Goal: Navigation & Orientation: Understand site structure

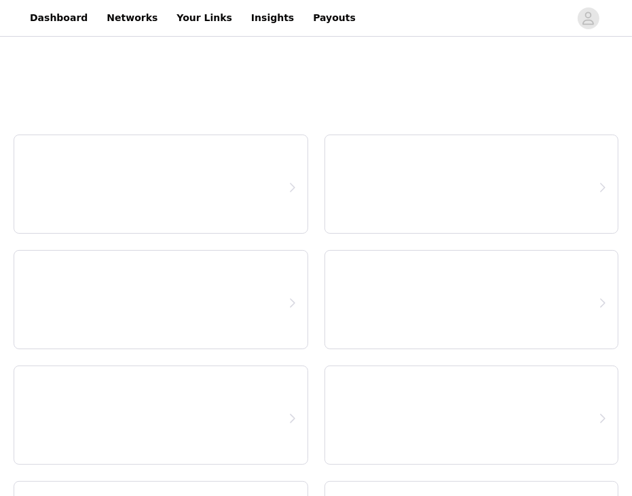
select select "12"
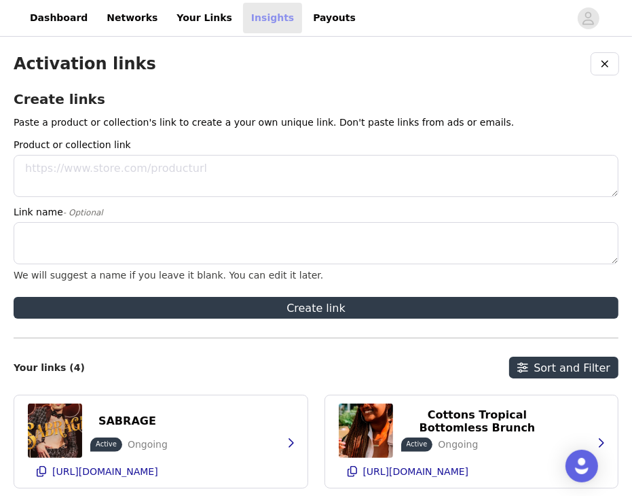
click at [243, 19] on link "Insights" at bounding box center [272, 18] width 59 height 31
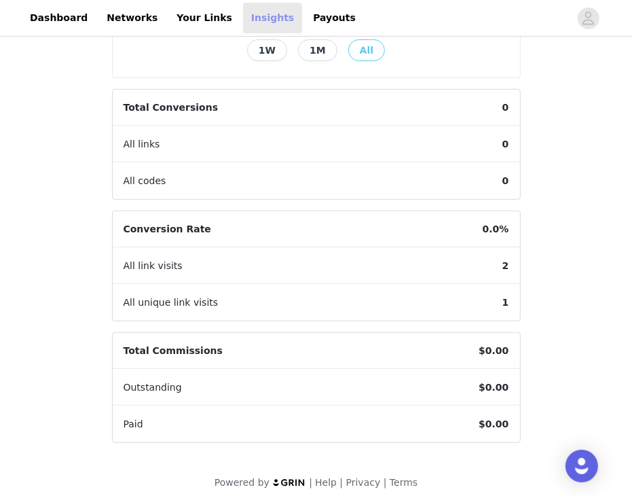
scroll to position [359, 0]
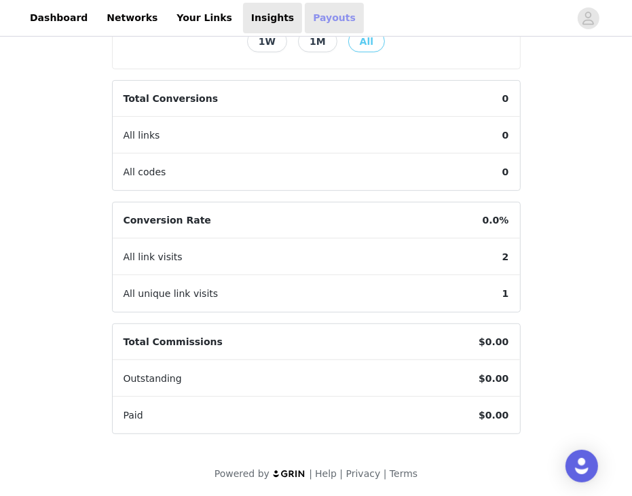
click at [305, 18] on link "Payouts" at bounding box center [334, 18] width 59 height 31
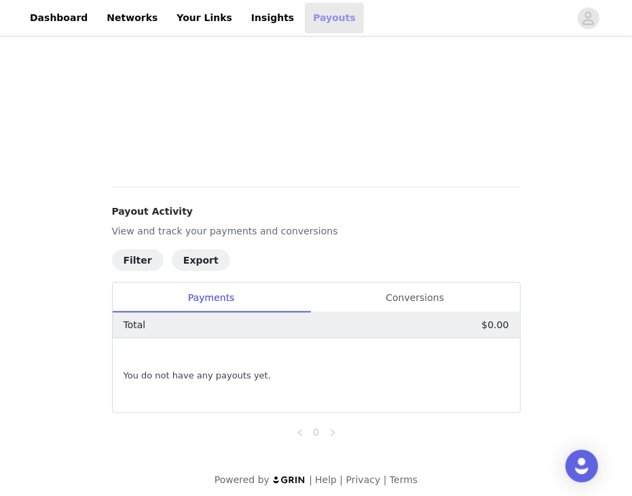
scroll to position [365, 0]
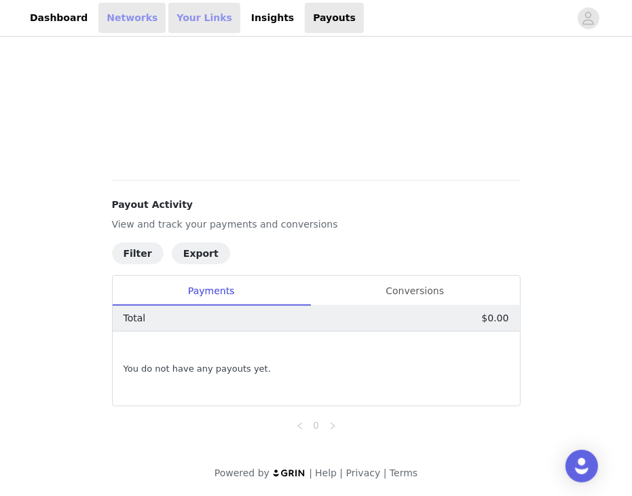
drag, startPoint x: 182, startPoint y: 26, endPoint x: 103, endPoint y: 13, distance: 79.8
click at [181, 26] on link "Your Links" at bounding box center [204, 18] width 72 height 31
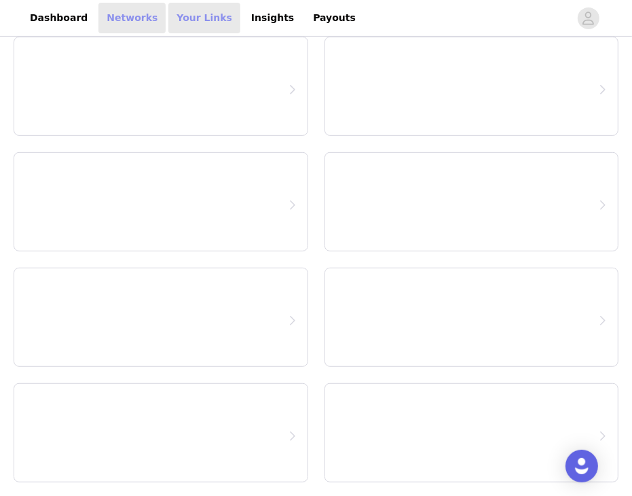
scroll to position [327, 0]
click at [105, 13] on link "Networks" at bounding box center [131, 18] width 67 height 31
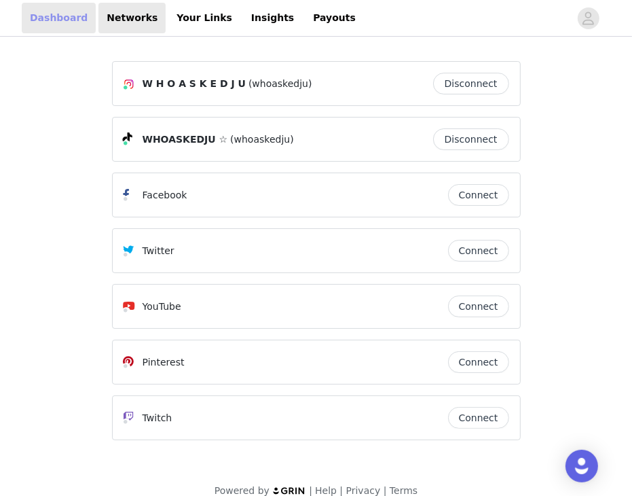
click at [73, 14] on link "Dashboard" at bounding box center [59, 18] width 74 height 31
